Goal: Obtain resource: Download file/media

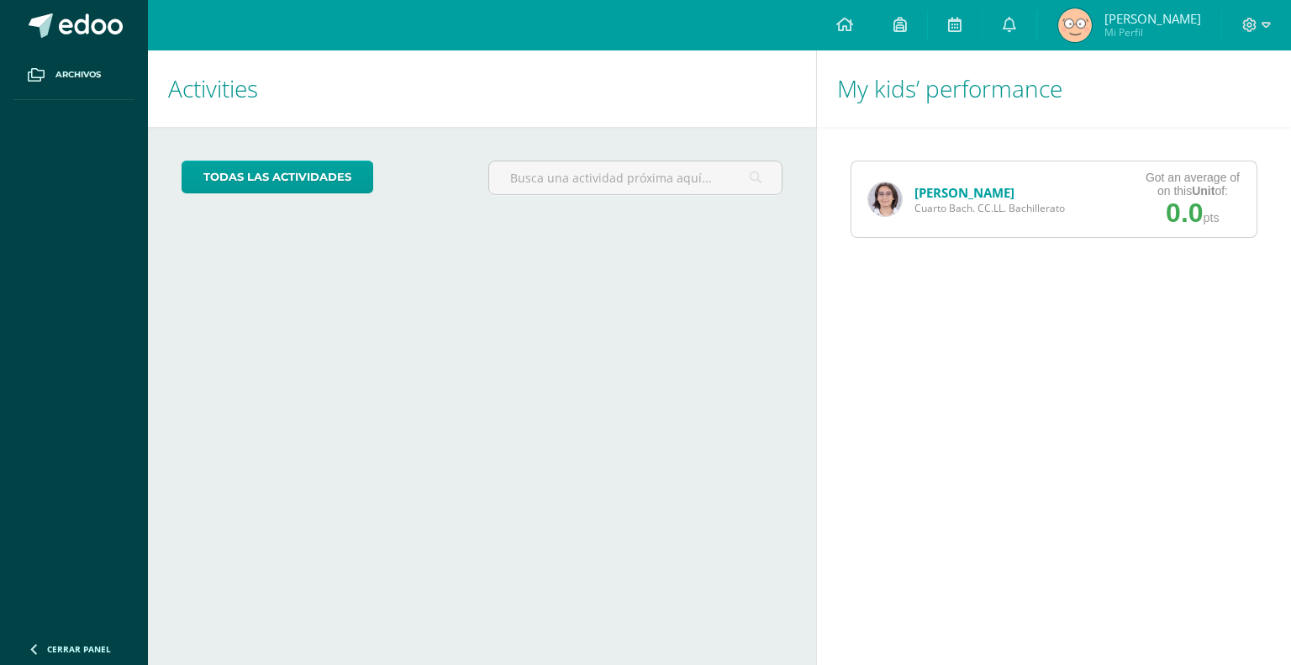
click at [958, 194] on link "[PERSON_NAME]" at bounding box center [965, 192] width 100 height 17
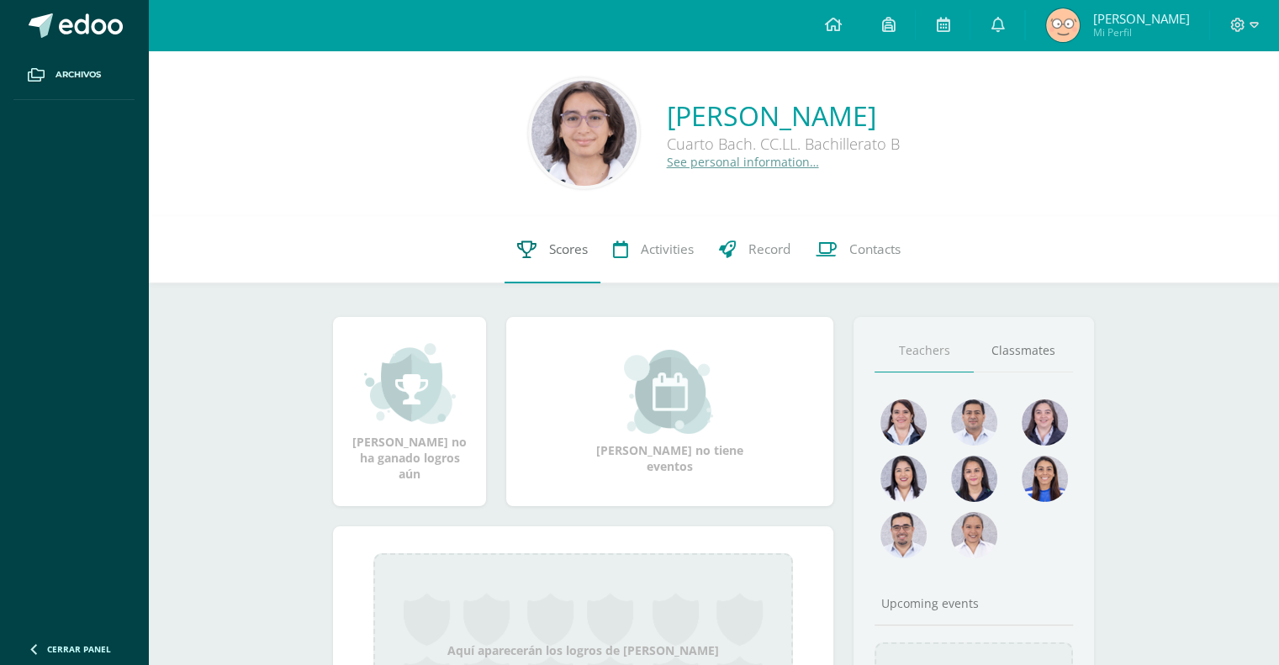
click at [525, 240] on link "Scores" at bounding box center [552, 249] width 96 height 67
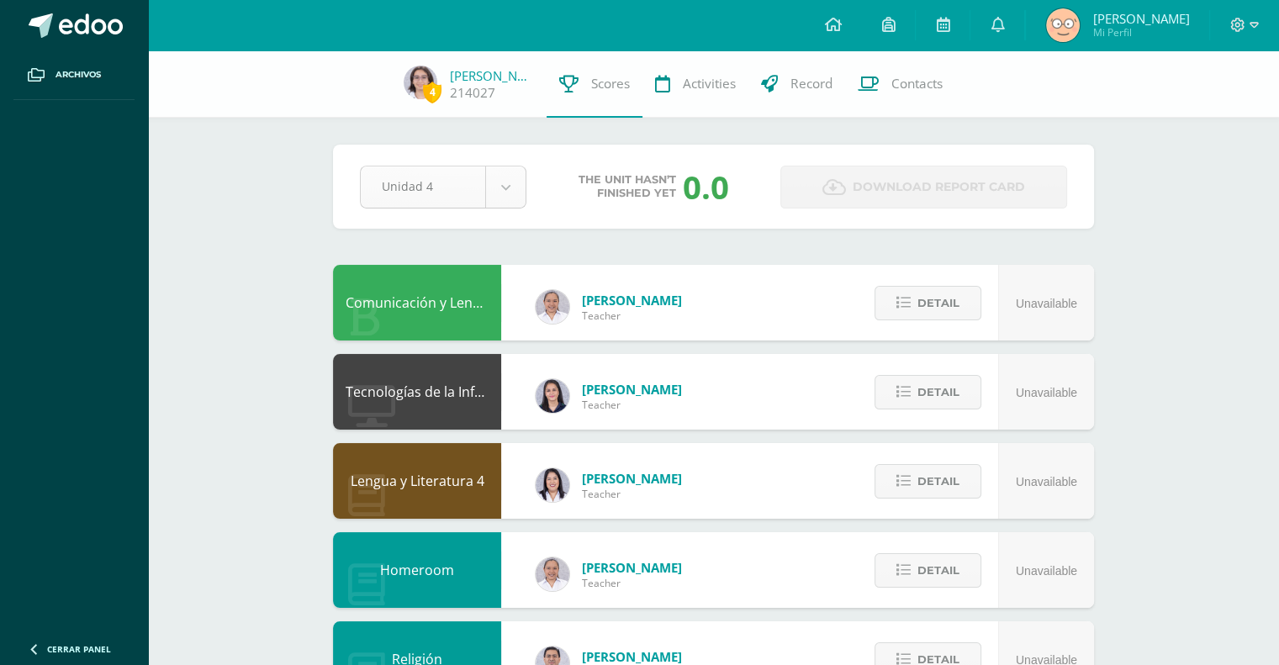
click at [399, 198] on body "Archivos Cerrar panel Configuration Log out [PERSON_NAME] Mi Perfil Notificatio…" at bounding box center [639, 677] width 1279 height 1354
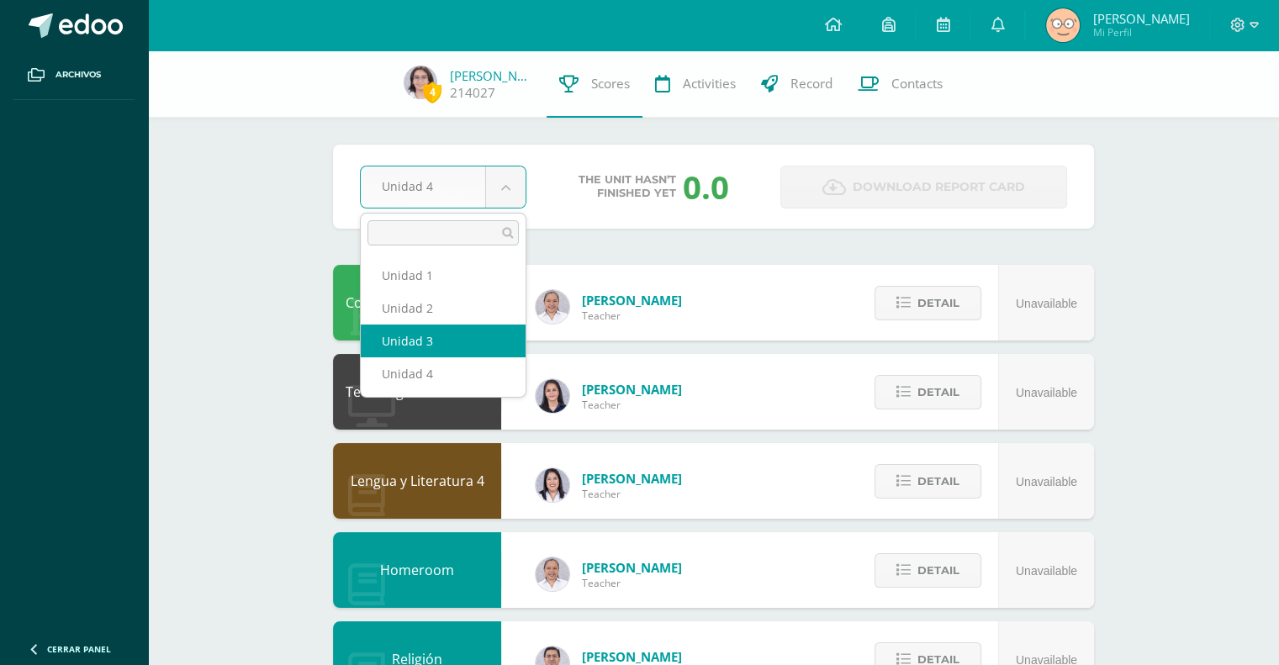
select select "Unidad 3"
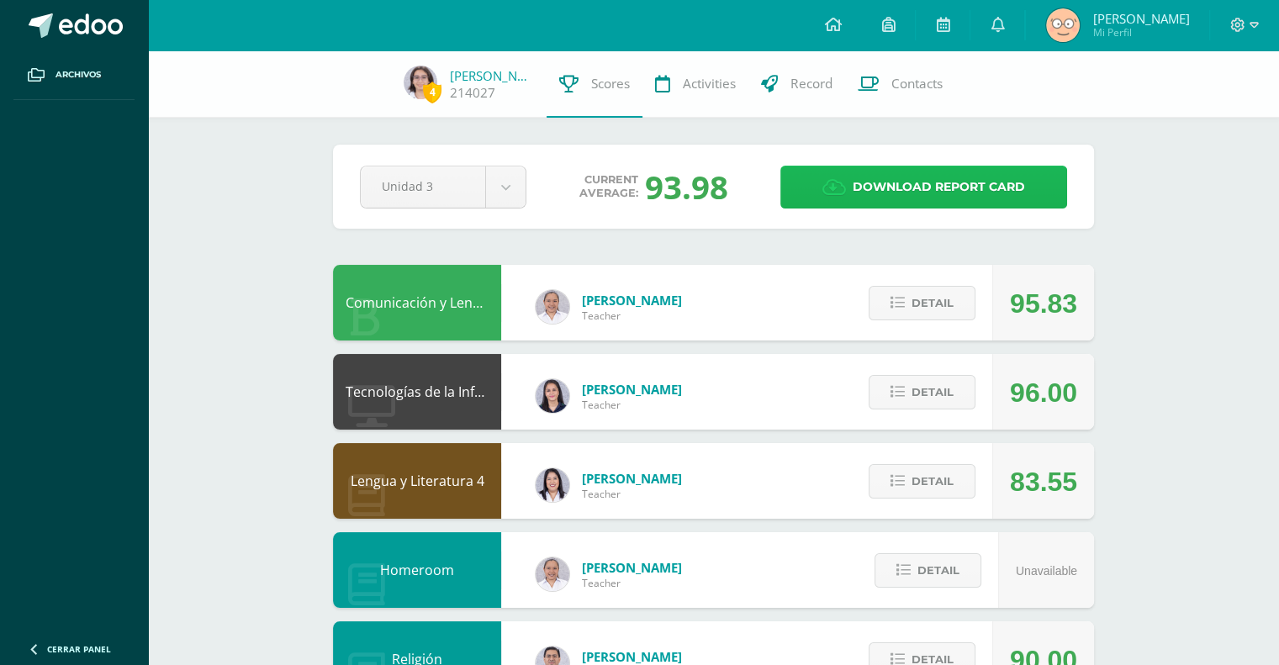
click at [876, 187] on span "Download report card" at bounding box center [939, 186] width 172 height 41
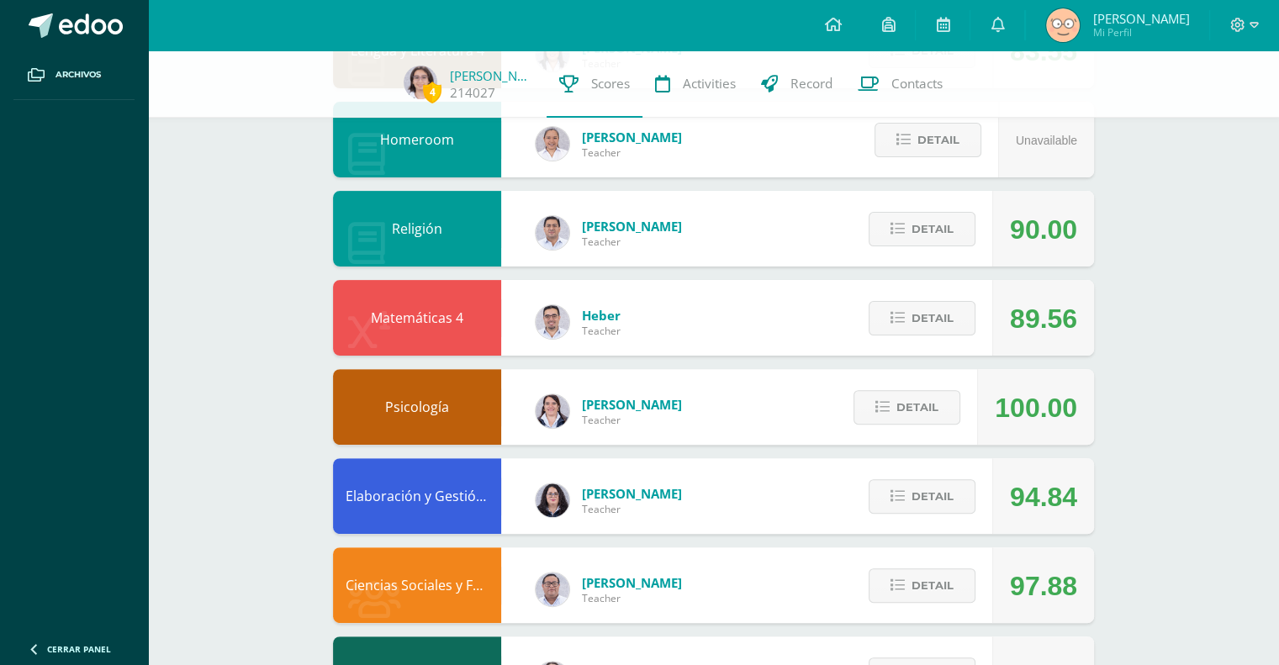
scroll to position [430, 0]
click at [898, 319] on icon at bounding box center [897, 318] width 14 height 14
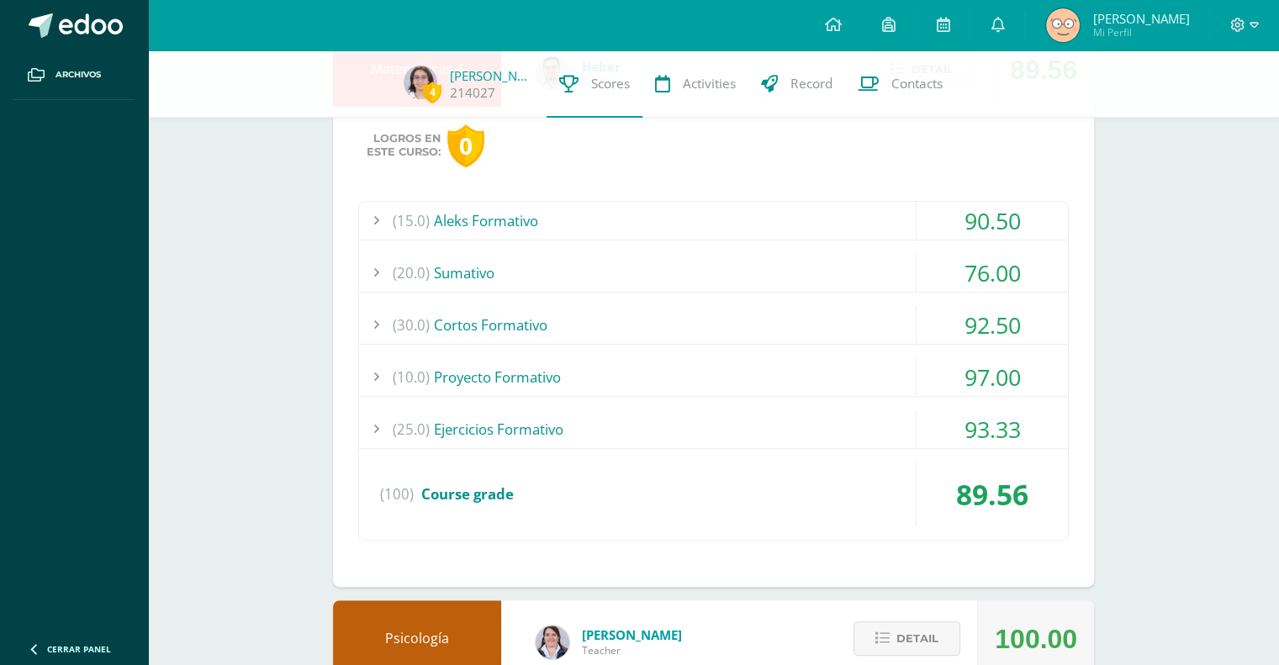
scroll to position [679, 0]
